Goal: Task Accomplishment & Management: Complete application form

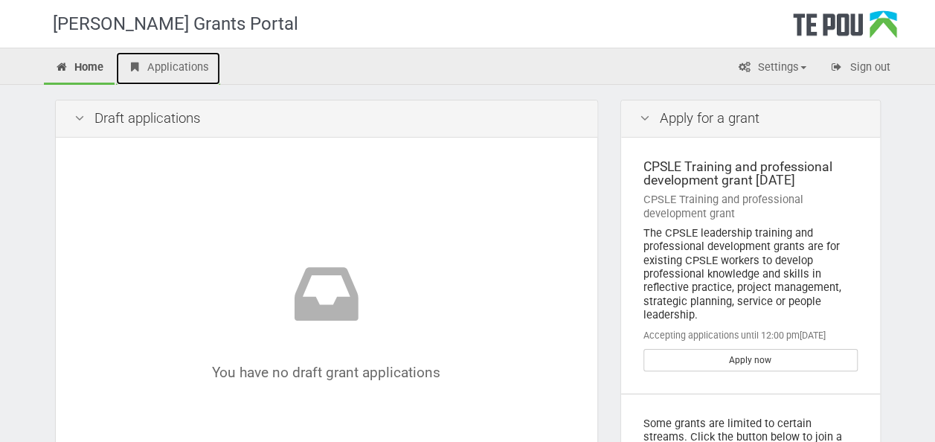
click at [162, 65] on link "Applications" at bounding box center [168, 68] width 104 height 33
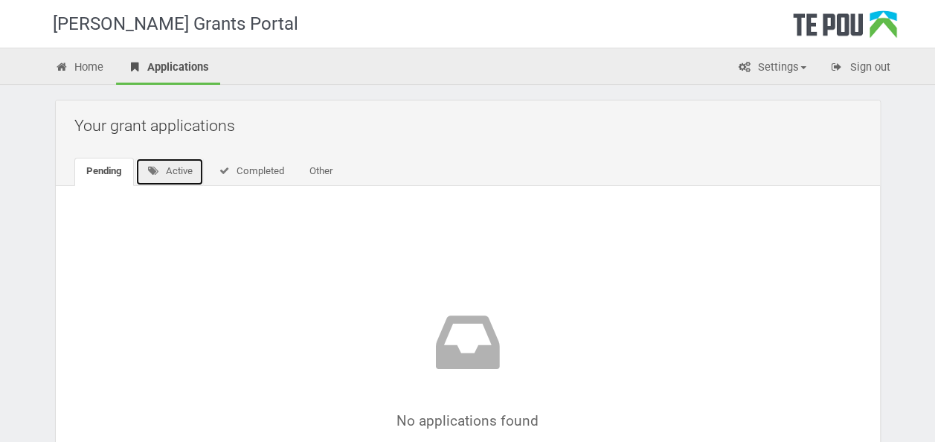
click at [170, 169] on link "Active" at bounding box center [169, 172] width 69 height 28
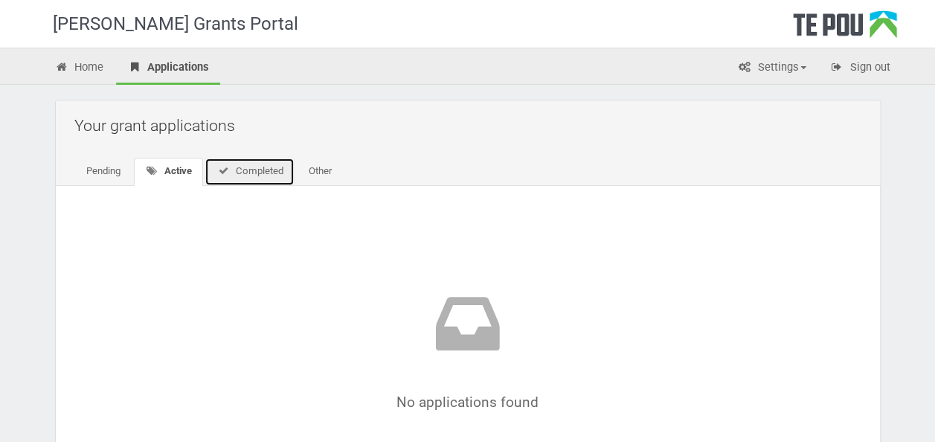
click at [251, 177] on link "Completed" at bounding box center [250, 172] width 90 height 28
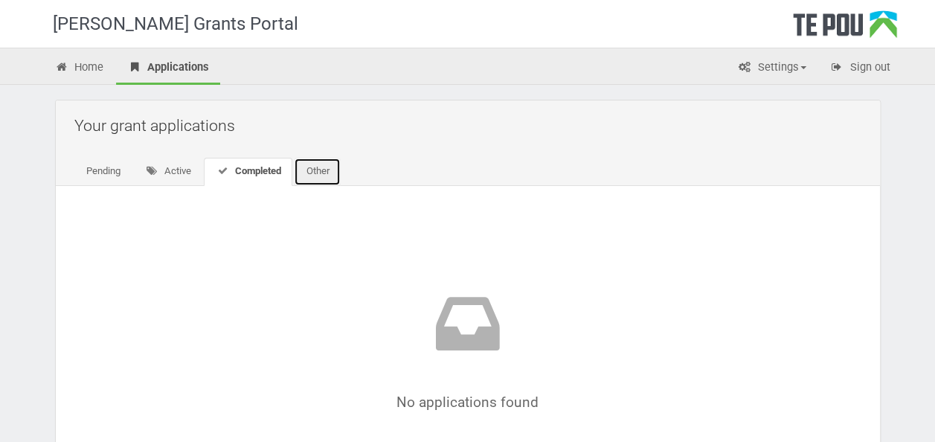
click at [304, 173] on link "Other" at bounding box center [317, 172] width 47 height 28
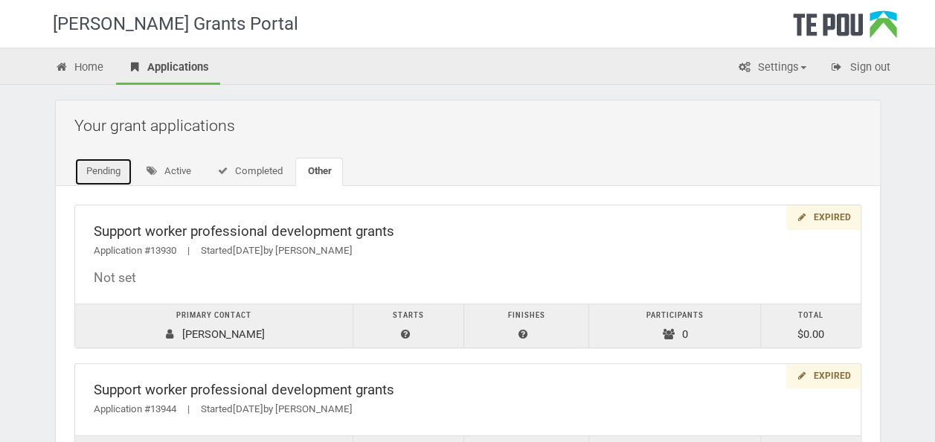
click at [100, 177] on link "Pending" at bounding box center [103, 172] width 58 height 28
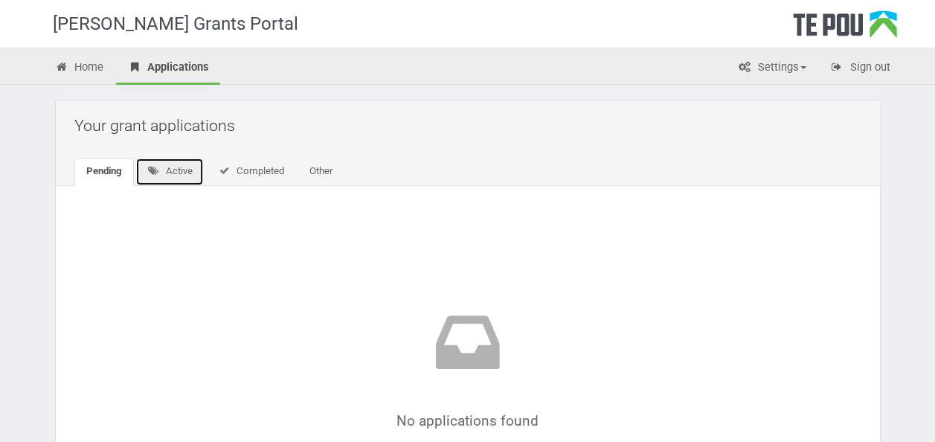
click at [176, 177] on link "Active" at bounding box center [169, 172] width 69 height 28
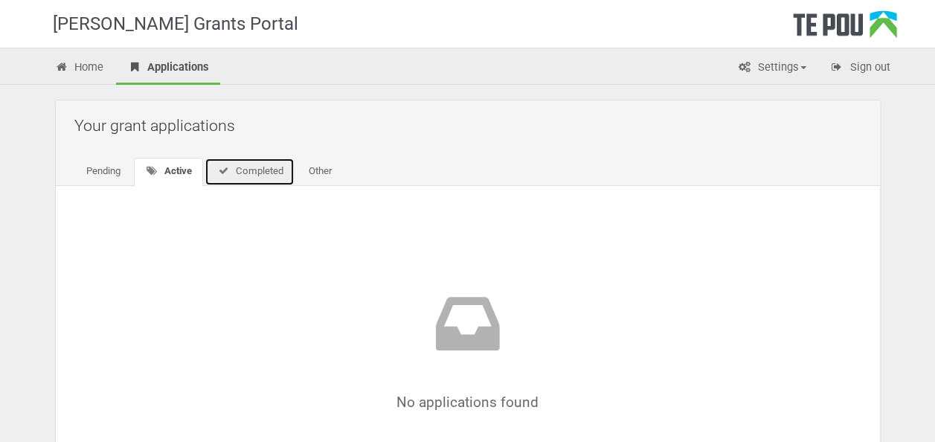
click at [241, 180] on link "Completed" at bounding box center [250, 172] width 90 height 28
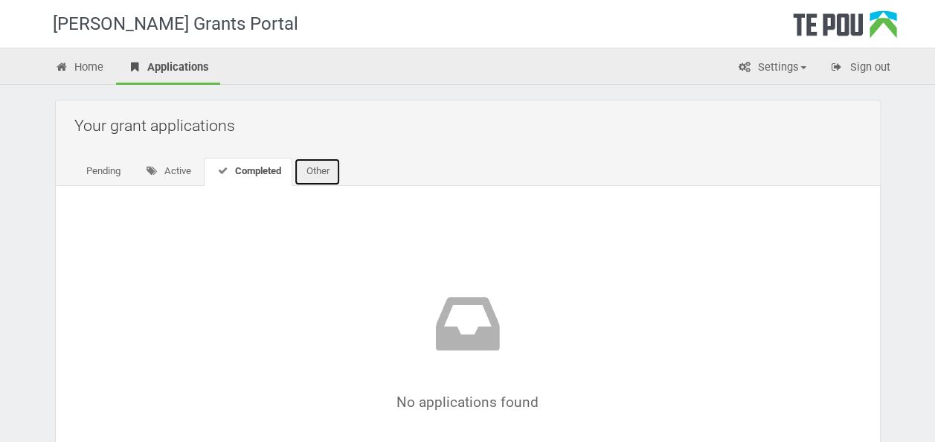
click at [315, 178] on link "Other" at bounding box center [317, 172] width 47 height 28
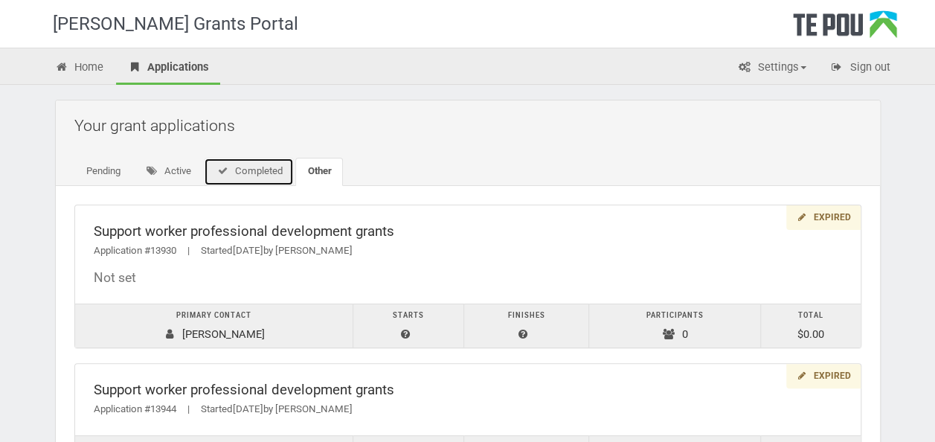
click at [259, 166] on link "Completed" at bounding box center [249, 172] width 90 height 28
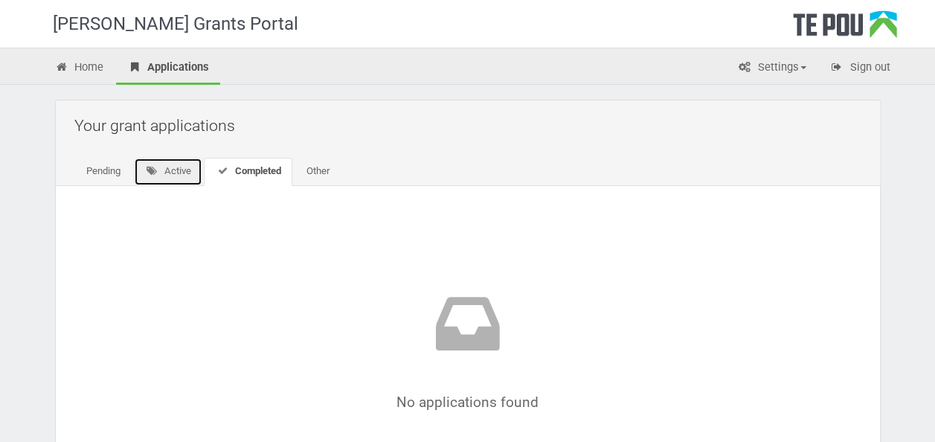
click at [169, 173] on link "Active" at bounding box center [168, 172] width 69 height 28
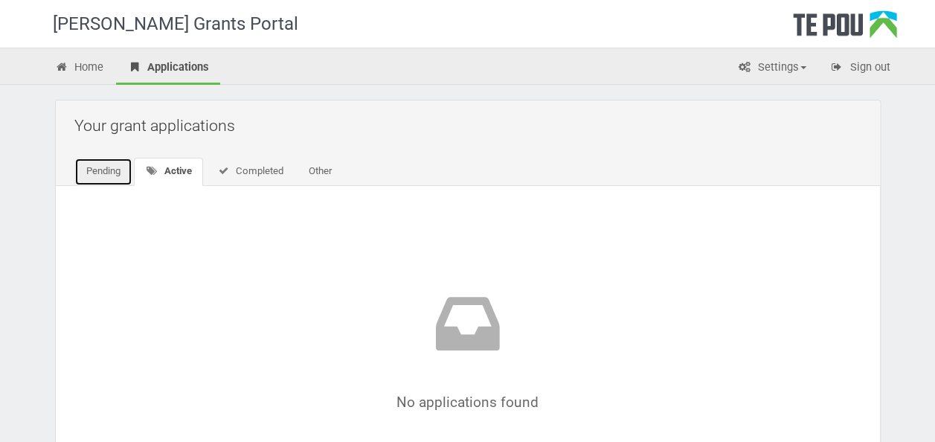
click at [116, 166] on link "Pending" at bounding box center [103, 172] width 58 height 28
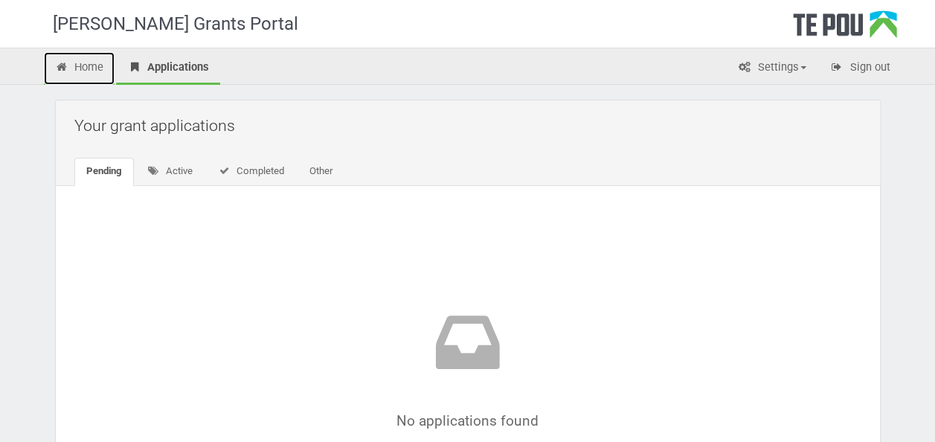
click at [94, 63] on link "Home" at bounding box center [79, 68] width 71 height 33
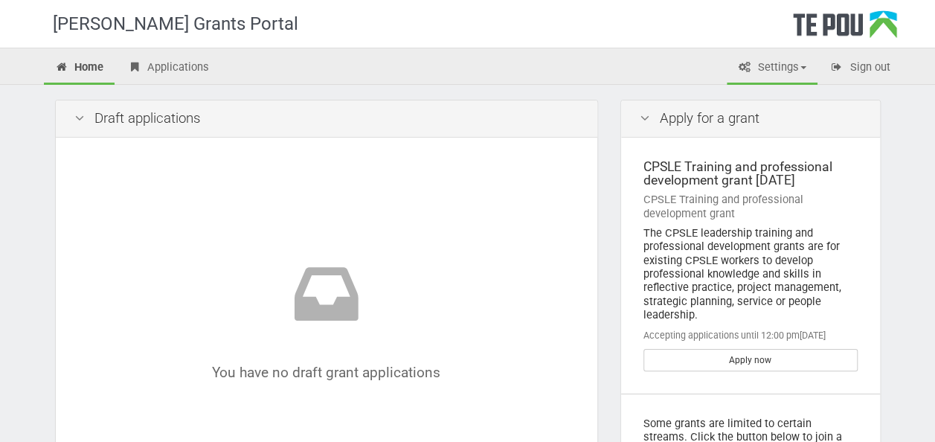
click at [800, 66] on span at bounding box center [803, 67] width 6 height 3
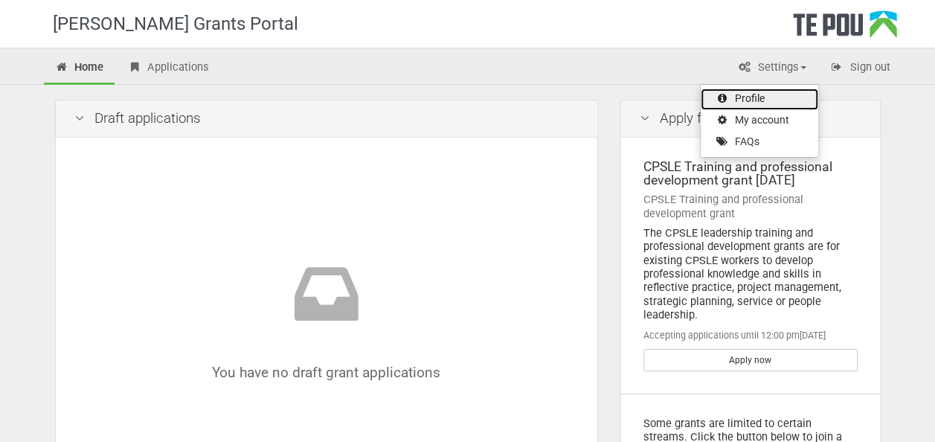
click at [754, 97] on link "Profile" at bounding box center [760, 100] width 118 height 22
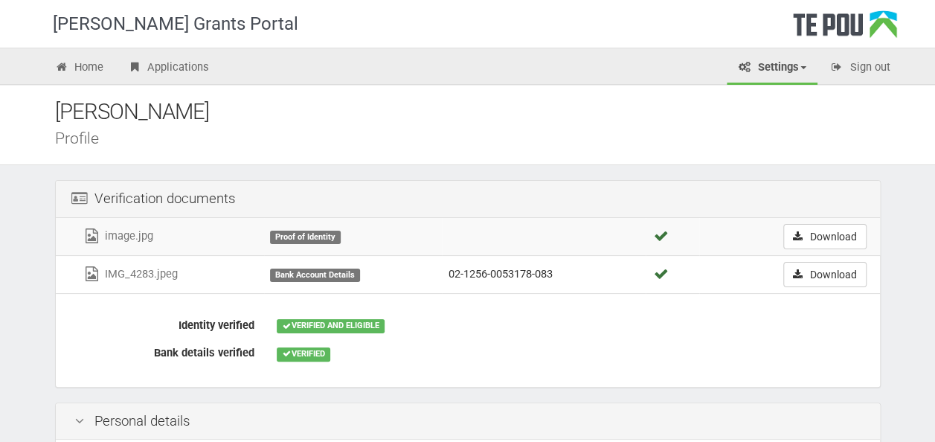
click at [797, 67] on link "Settings" at bounding box center [772, 68] width 91 height 33
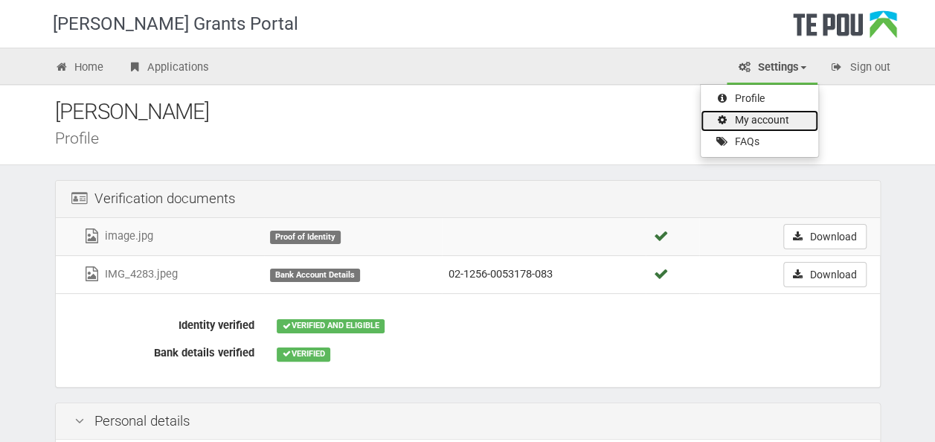
click at [771, 118] on link "My account" at bounding box center [760, 121] width 118 height 22
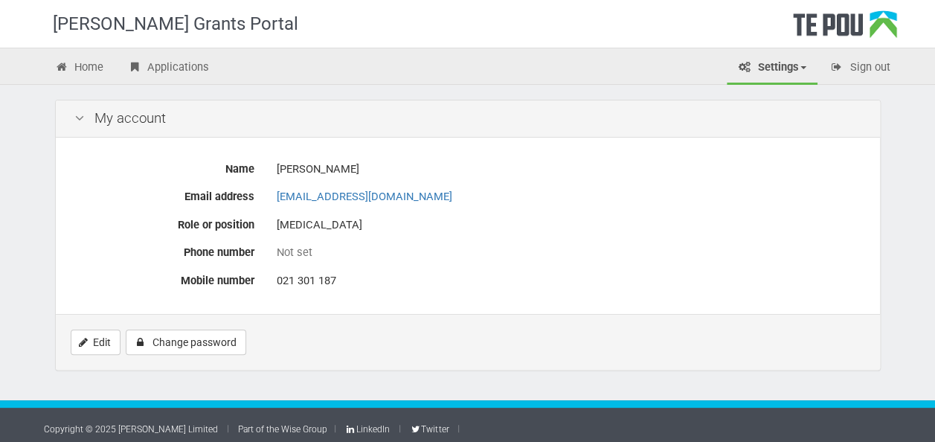
click at [805, 63] on link "Settings" at bounding box center [772, 68] width 91 height 33
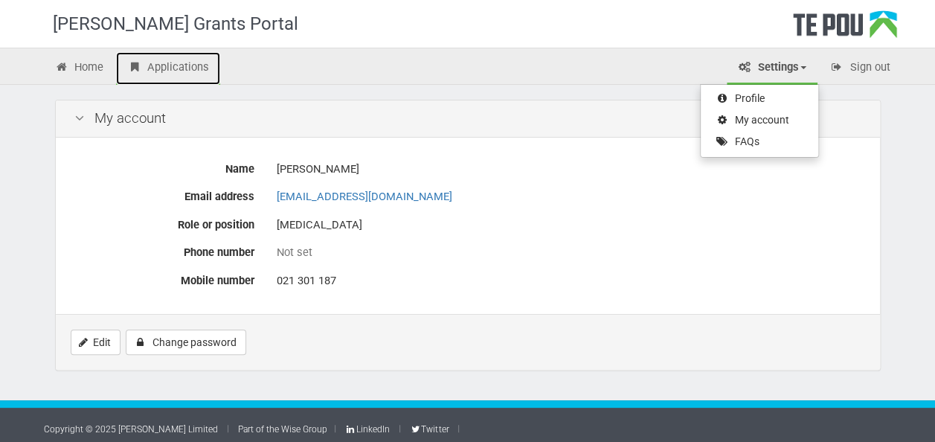
click at [196, 63] on link "Applications" at bounding box center [168, 68] width 104 height 33
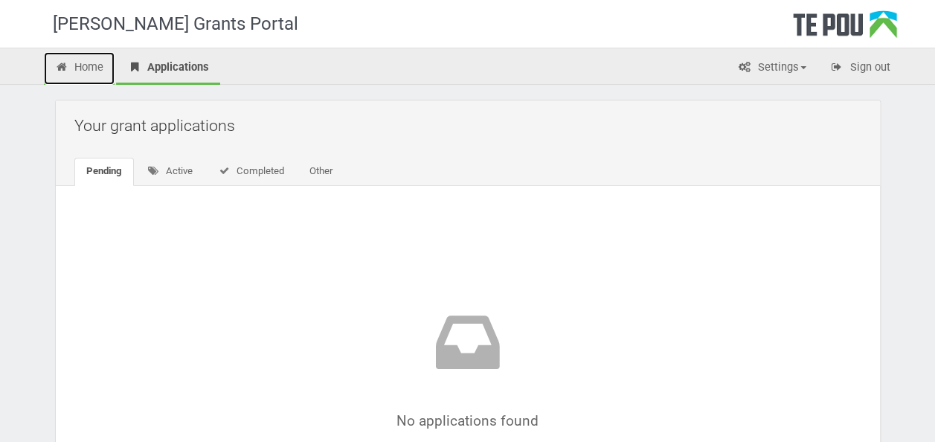
click at [87, 68] on link "Home" at bounding box center [79, 68] width 71 height 33
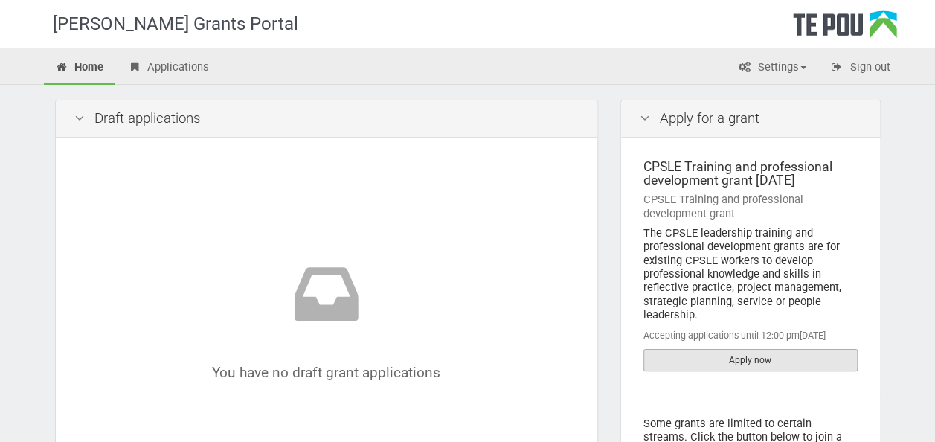
click at [701, 359] on link "Apply now" at bounding box center [750, 360] width 214 height 22
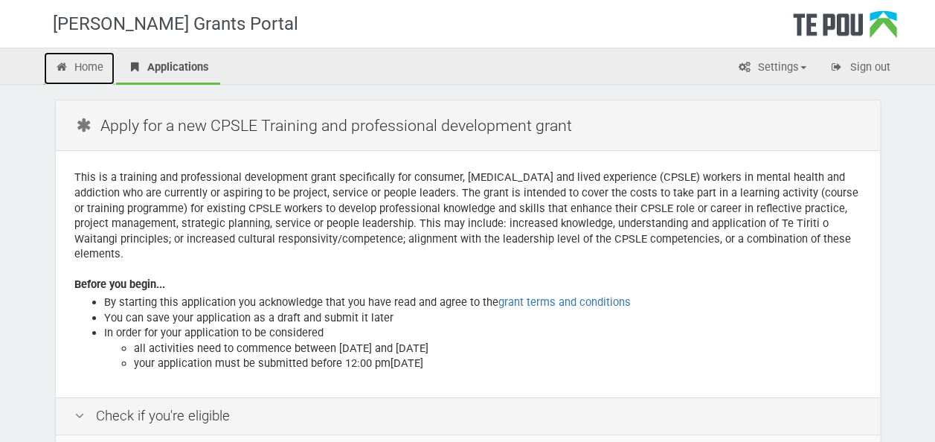
click at [89, 64] on link "Home" at bounding box center [79, 68] width 71 height 33
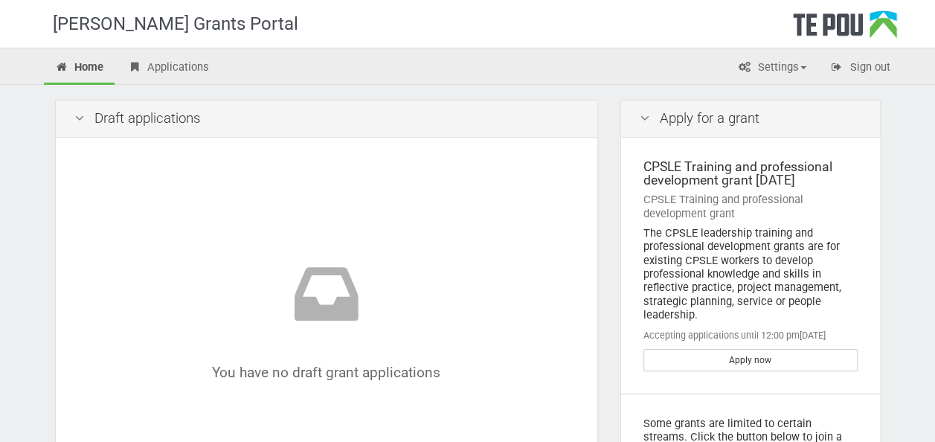
click at [76, 123] on icon at bounding box center [80, 119] width 18 height 14
click at [79, 116] on icon at bounding box center [80, 119] width 18 height 14
click at [176, 68] on link "Applications" at bounding box center [168, 68] width 104 height 33
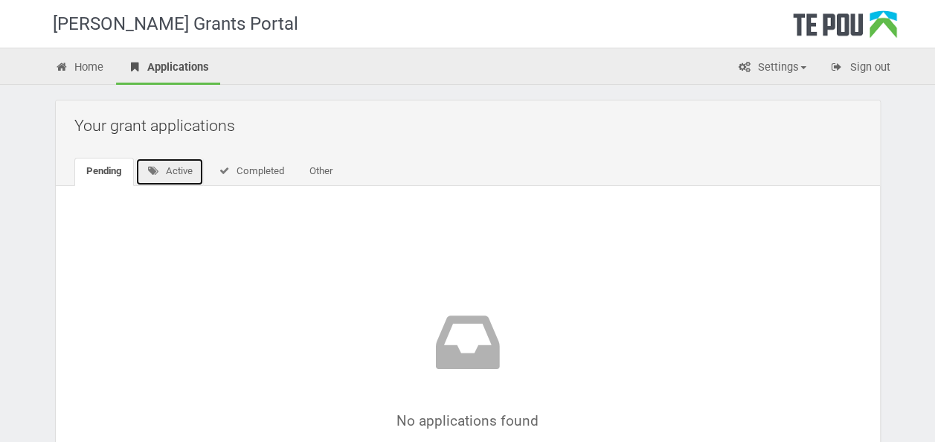
click at [166, 170] on link "Active" at bounding box center [169, 172] width 69 height 28
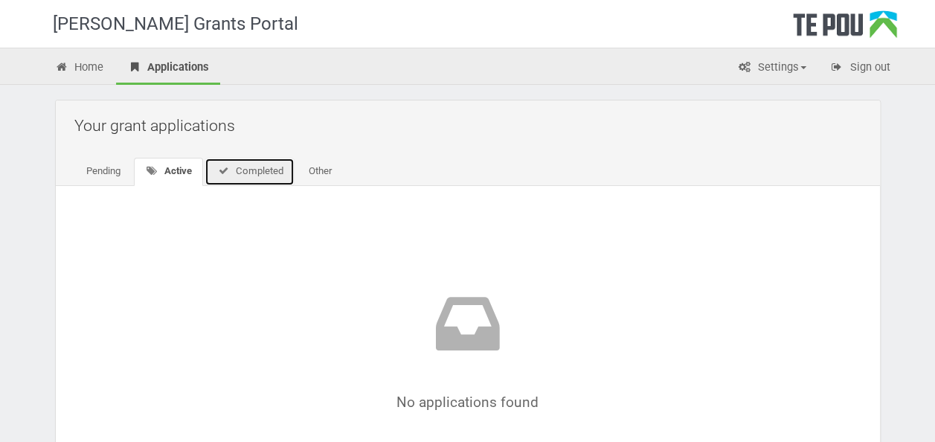
click at [242, 165] on link "Completed" at bounding box center [250, 172] width 90 height 28
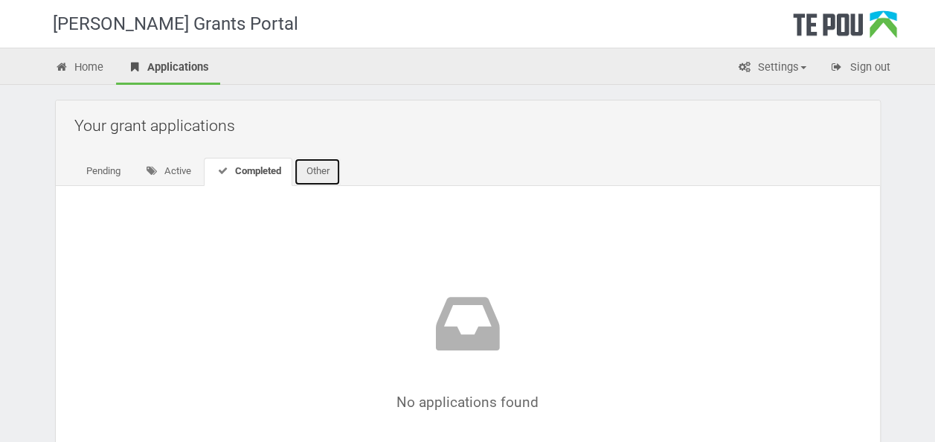
click at [315, 166] on link "Other" at bounding box center [317, 172] width 47 height 28
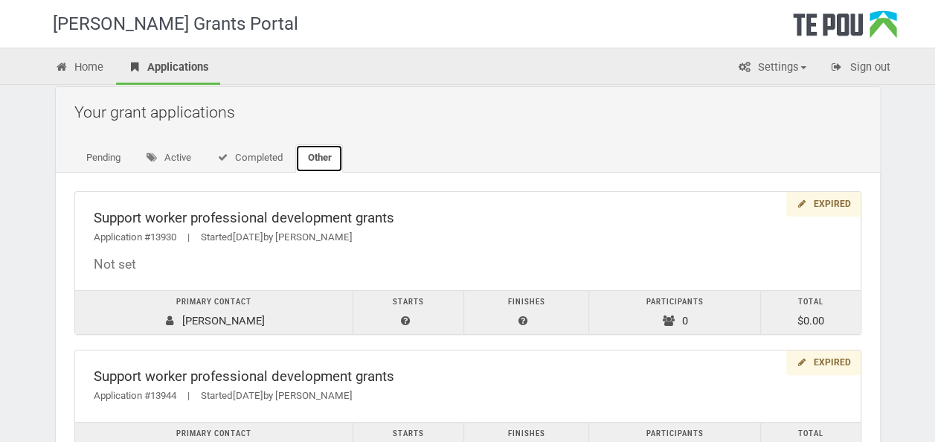
scroll to position [10, 0]
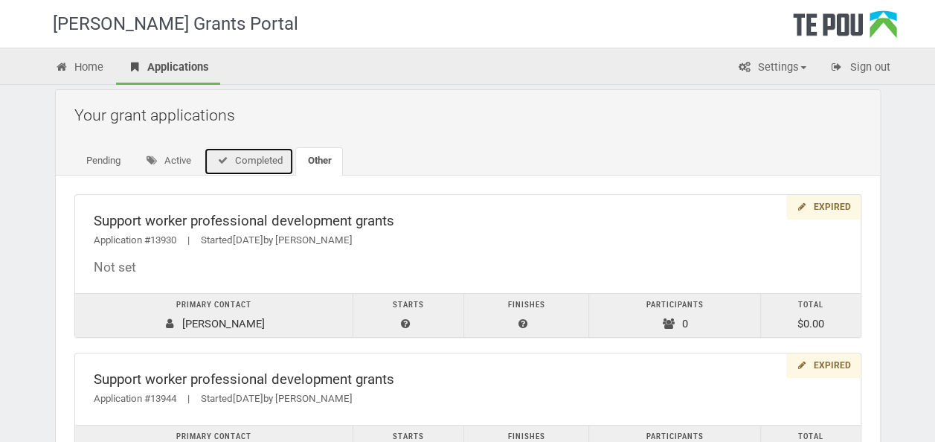
click at [261, 167] on link "Completed" at bounding box center [249, 161] width 90 height 28
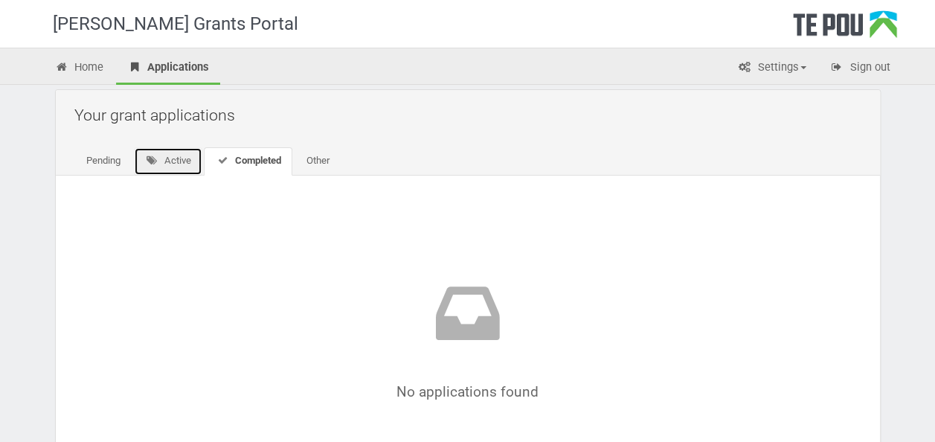
click at [183, 158] on link "Active" at bounding box center [168, 161] width 69 height 28
click at [91, 157] on link "Pending" at bounding box center [103, 161] width 58 height 28
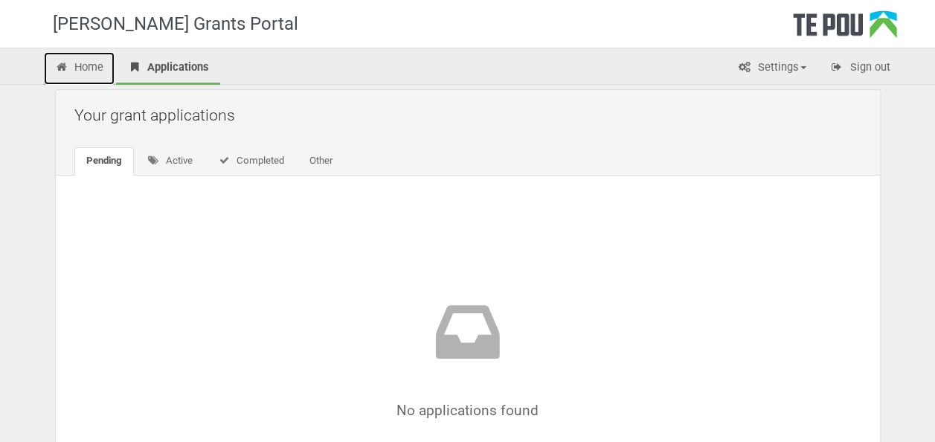
click at [91, 63] on link "Home" at bounding box center [79, 68] width 71 height 33
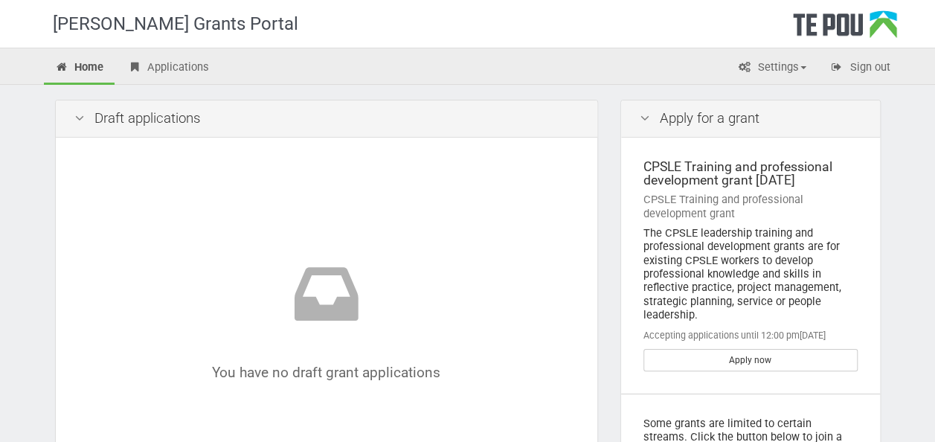
click at [79, 117] on icon at bounding box center [80, 119] width 18 height 14
click at [78, 120] on icon at bounding box center [80, 119] width 18 height 14
